Goal: Task Accomplishment & Management: Complete application form

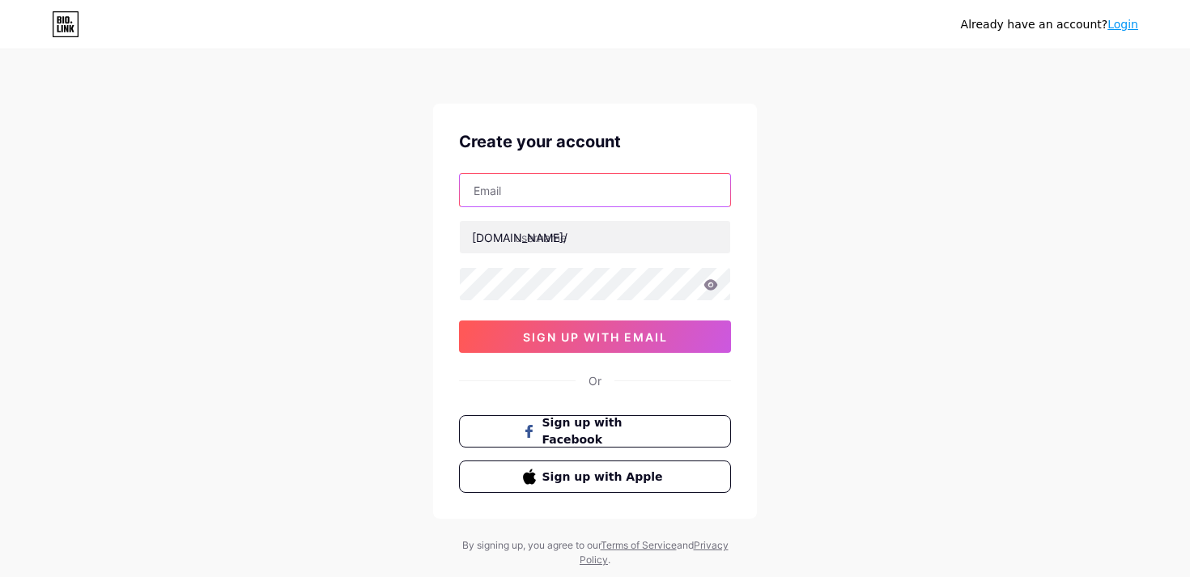
click at [636, 198] on input "text" at bounding box center [595, 190] width 270 height 32
type input "[EMAIL_ADDRESS][DOMAIN_NAME]"
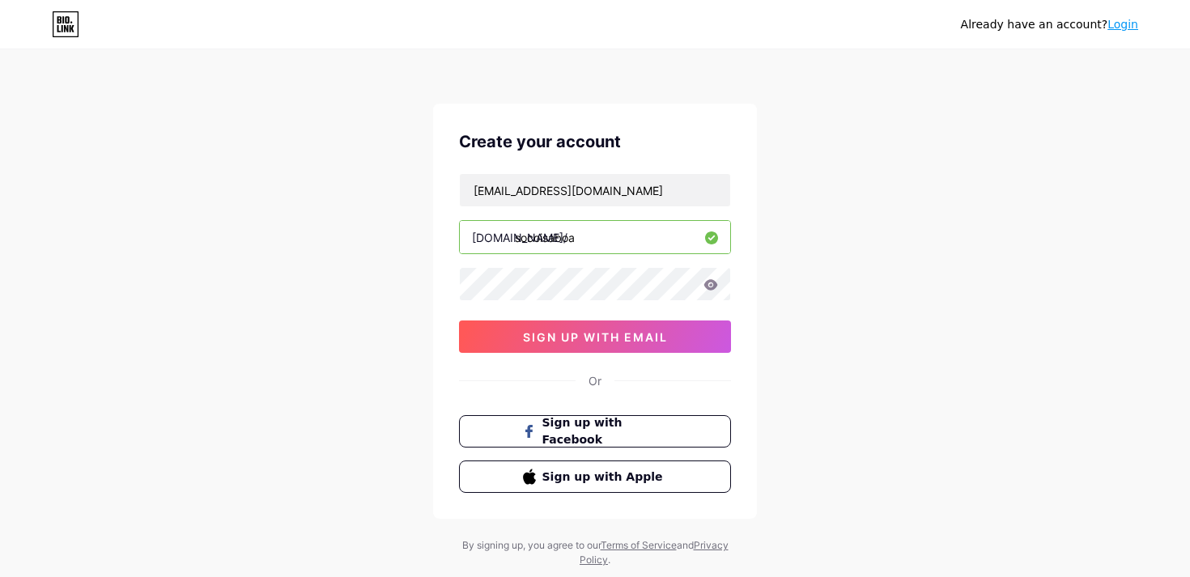
type input "socoisaboa"
click at [672, 344] on button "sign up with email" at bounding box center [595, 337] width 272 height 32
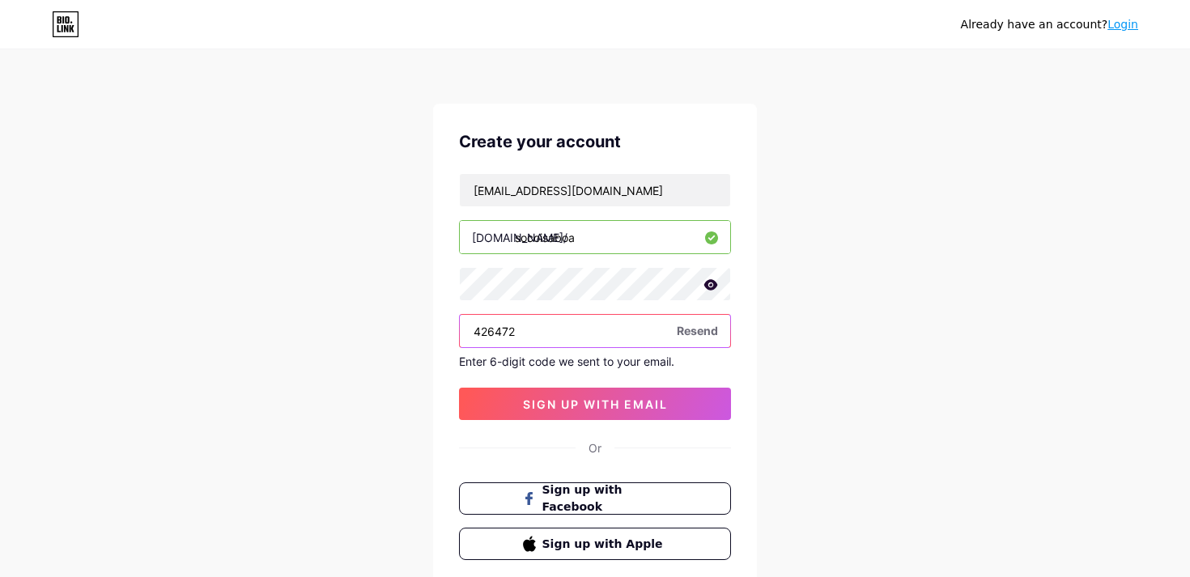
type input "426472"
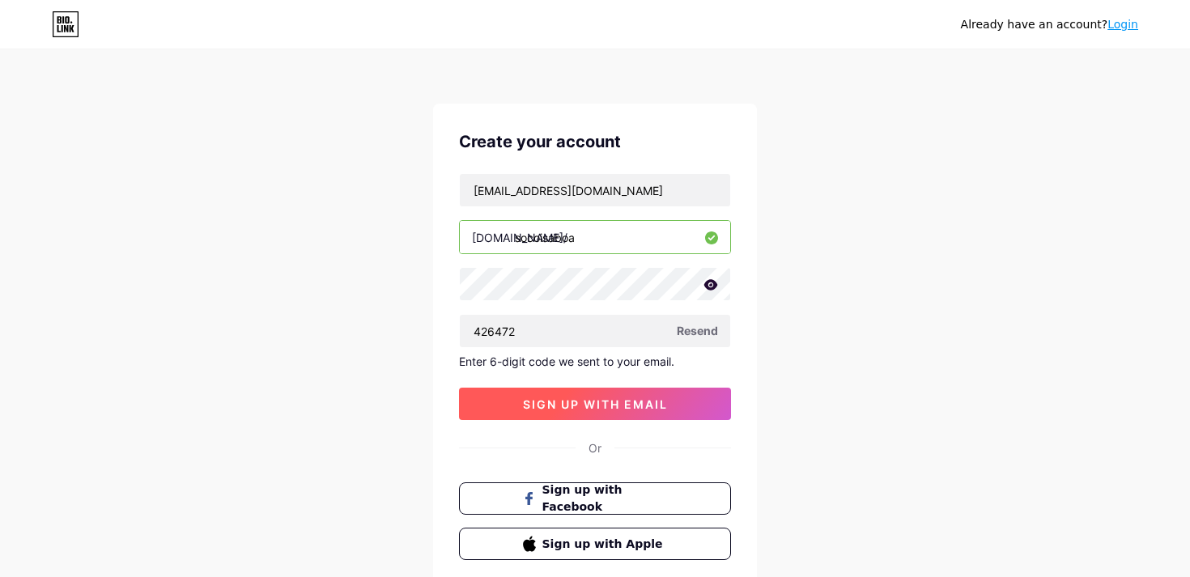
click at [704, 412] on button "sign up with email" at bounding box center [595, 404] width 272 height 32
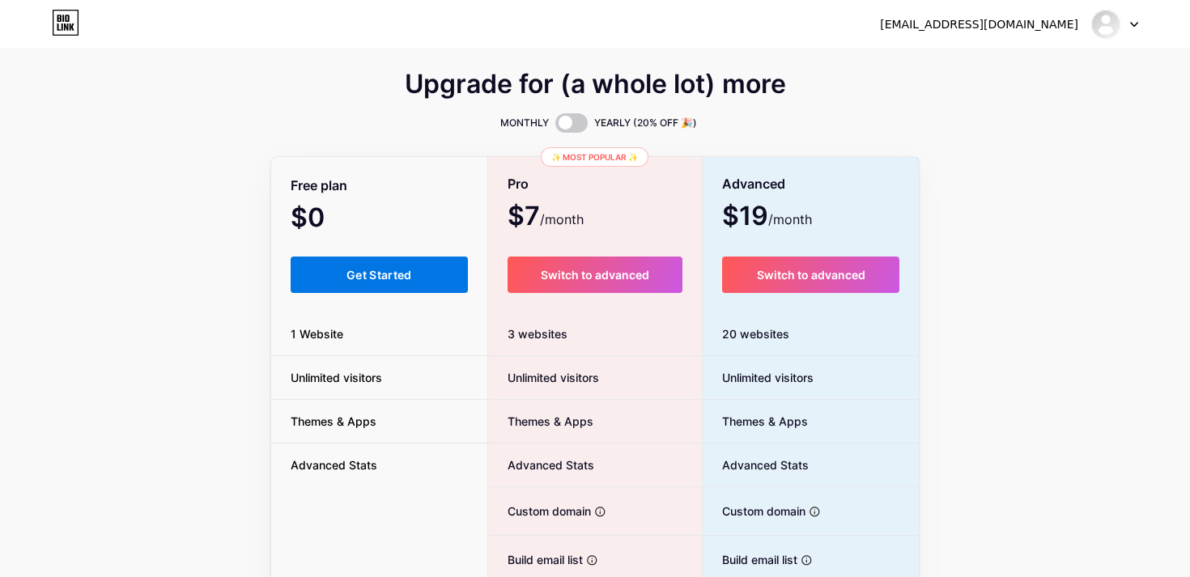
click at [362, 275] on span "Get Started" at bounding box center [380, 275] width 66 height 14
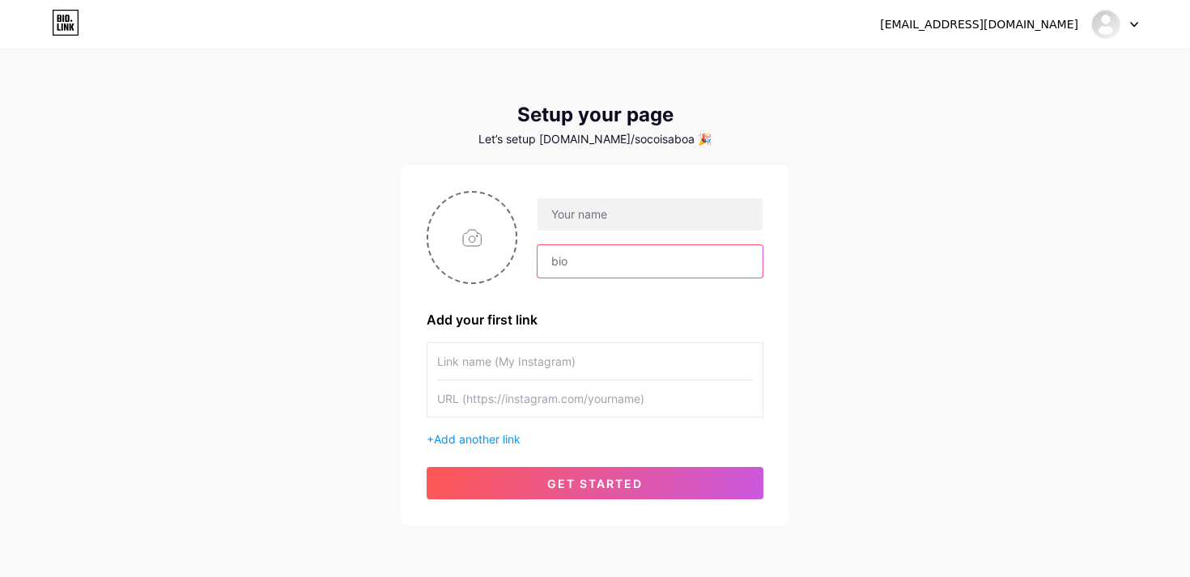
click at [607, 275] on input "text" at bounding box center [650, 261] width 225 height 32
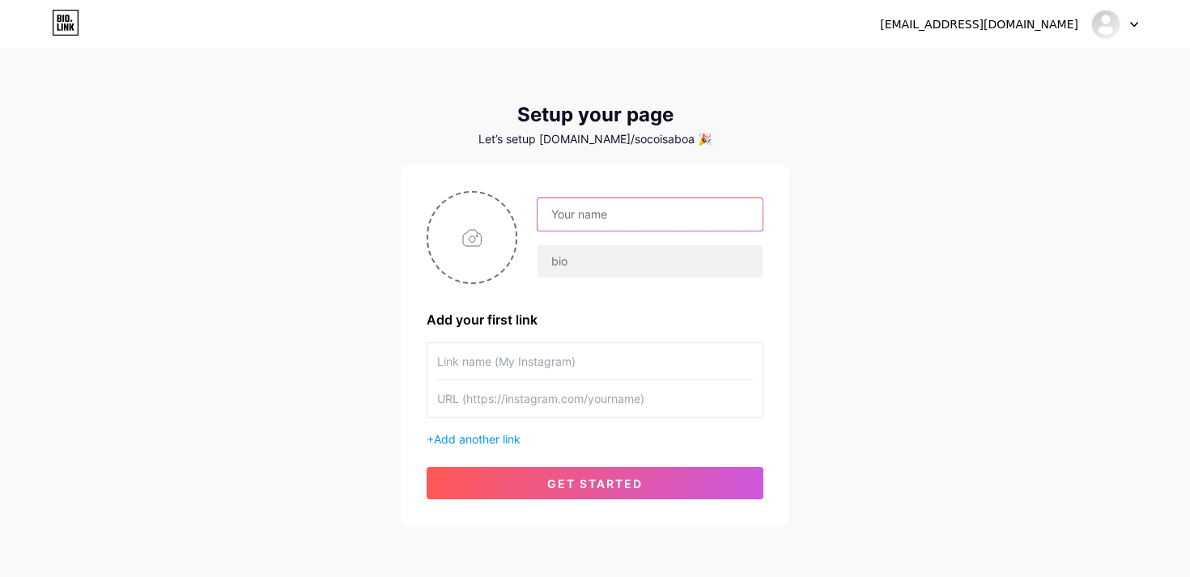
click at [642, 206] on input "text" at bounding box center [650, 214] width 225 height 32
click at [889, 155] on div "[EMAIL_ADDRESS][DOMAIN_NAME] Dashboard Logout Setup your page Let’s setup [DOMA…" at bounding box center [595, 288] width 1190 height 577
click at [580, 213] on input "text" at bounding box center [650, 214] width 225 height 32
type input "Só Coisa Boa"
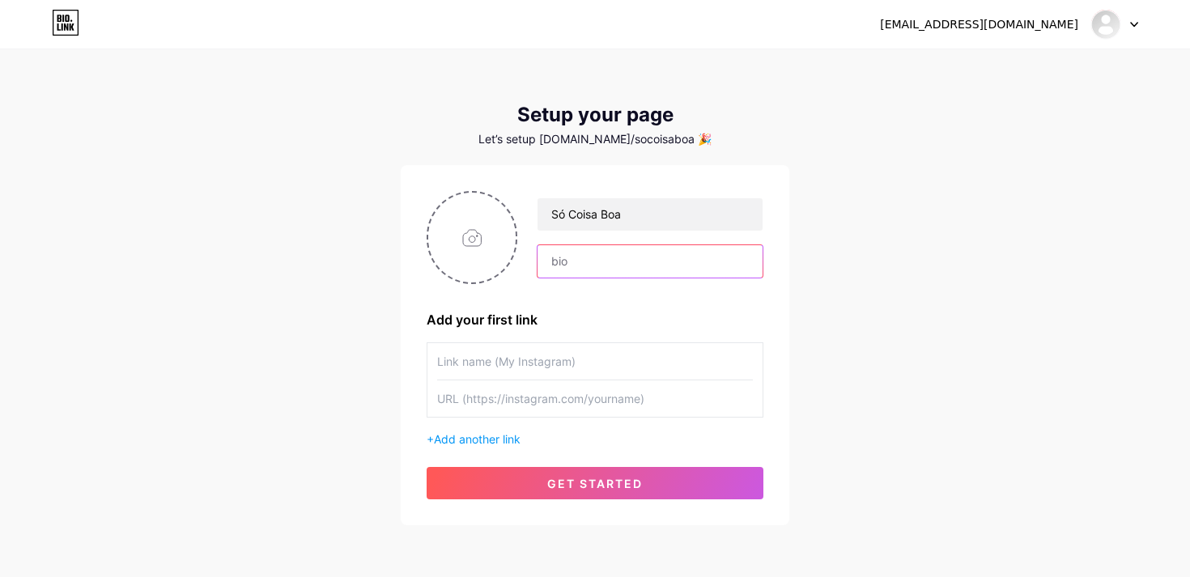
click at [571, 268] on input "text" at bounding box center [650, 261] width 225 height 32
type input "Produtos testados e validados"
click at [553, 403] on input "text" at bounding box center [595, 399] width 316 height 36
paste input "[URL][DOMAIN_NAME]"
type input "[URL][DOMAIN_NAME]"
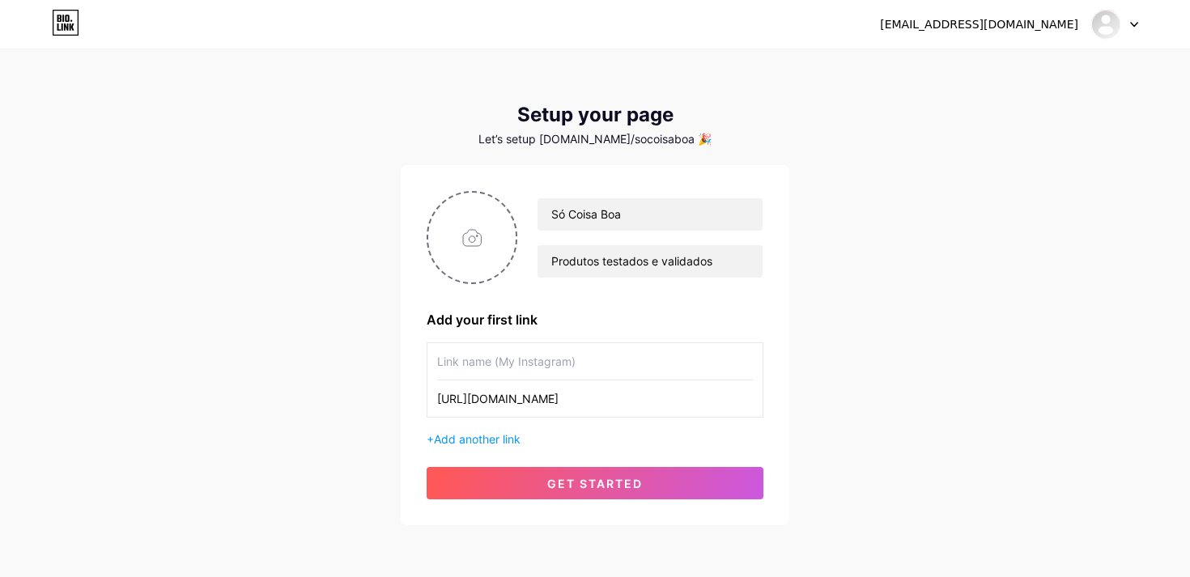
click at [499, 352] on input "text" at bounding box center [595, 361] width 316 height 36
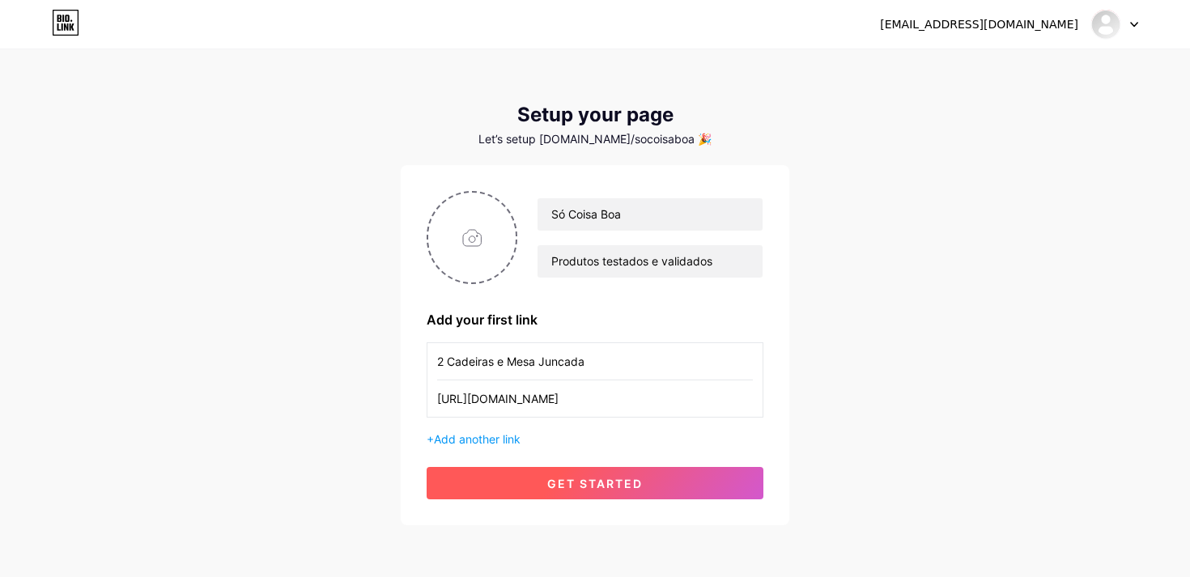
type input "2 Cadeiras e Mesa Juncada"
click at [714, 495] on button "get started" at bounding box center [595, 483] width 337 height 32
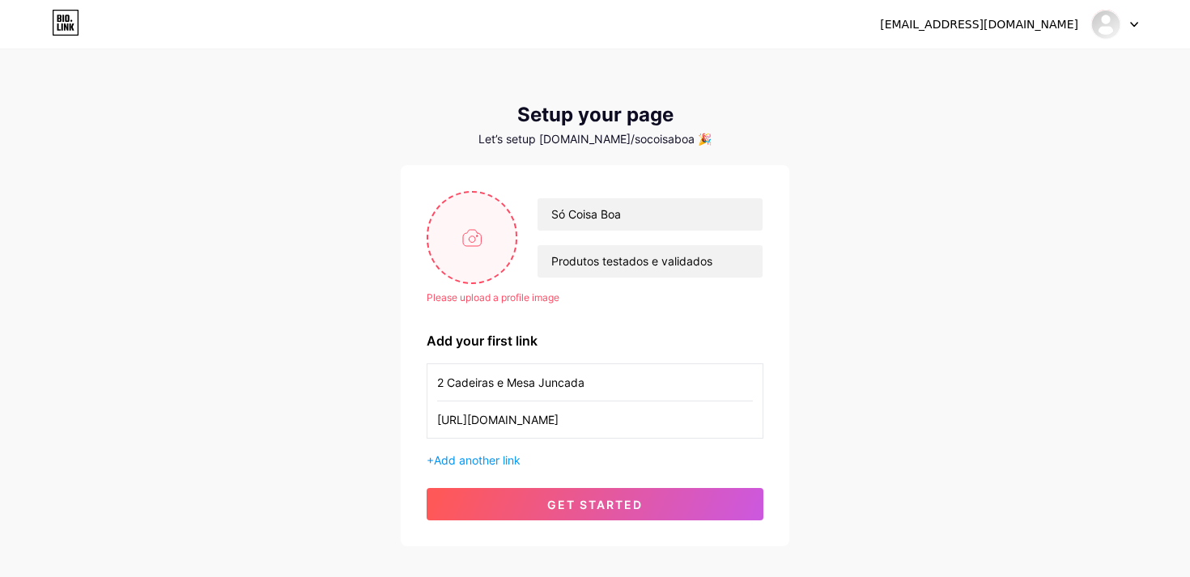
click at [479, 248] on input "file" at bounding box center [471, 238] width 87 height 90
type input "C:\fakepath\626DD949-7902-4E40-A27D-B0DADA5AD610.jpg"
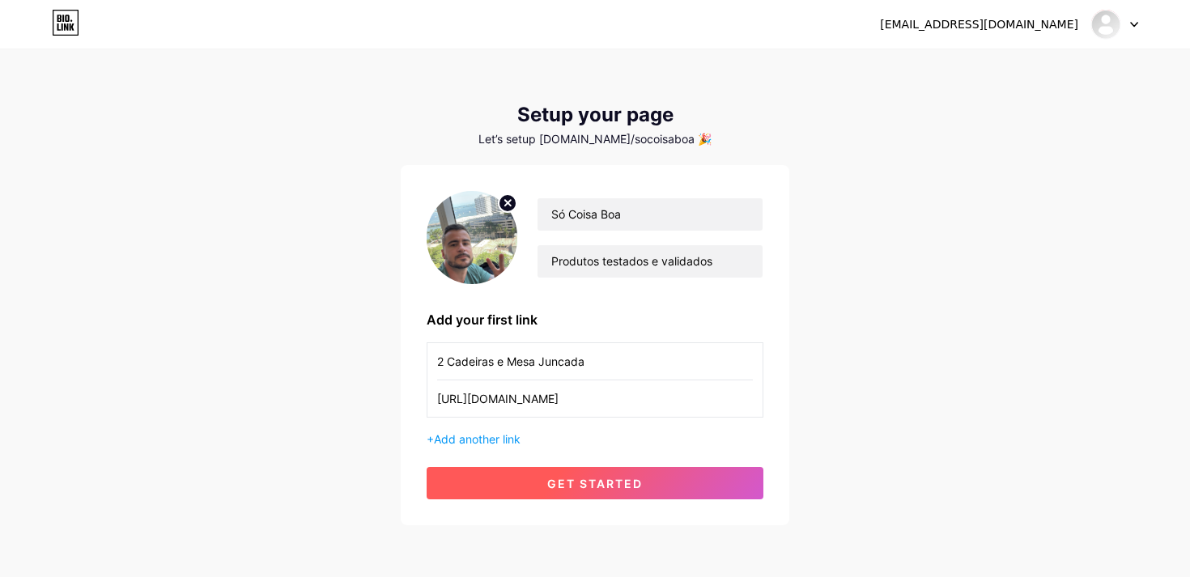
click at [659, 489] on button "get started" at bounding box center [595, 483] width 337 height 32
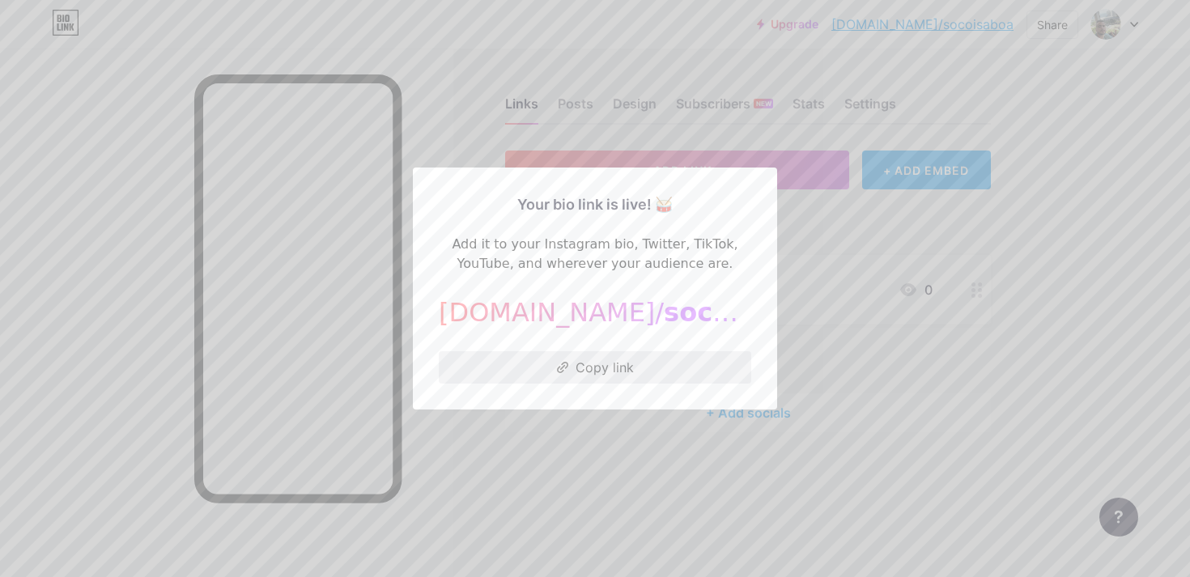
click at [684, 381] on button "Copy link" at bounding box center [595, 367] width 313 height 32
